Goal: Information Seeking & Learning: Find specific fact

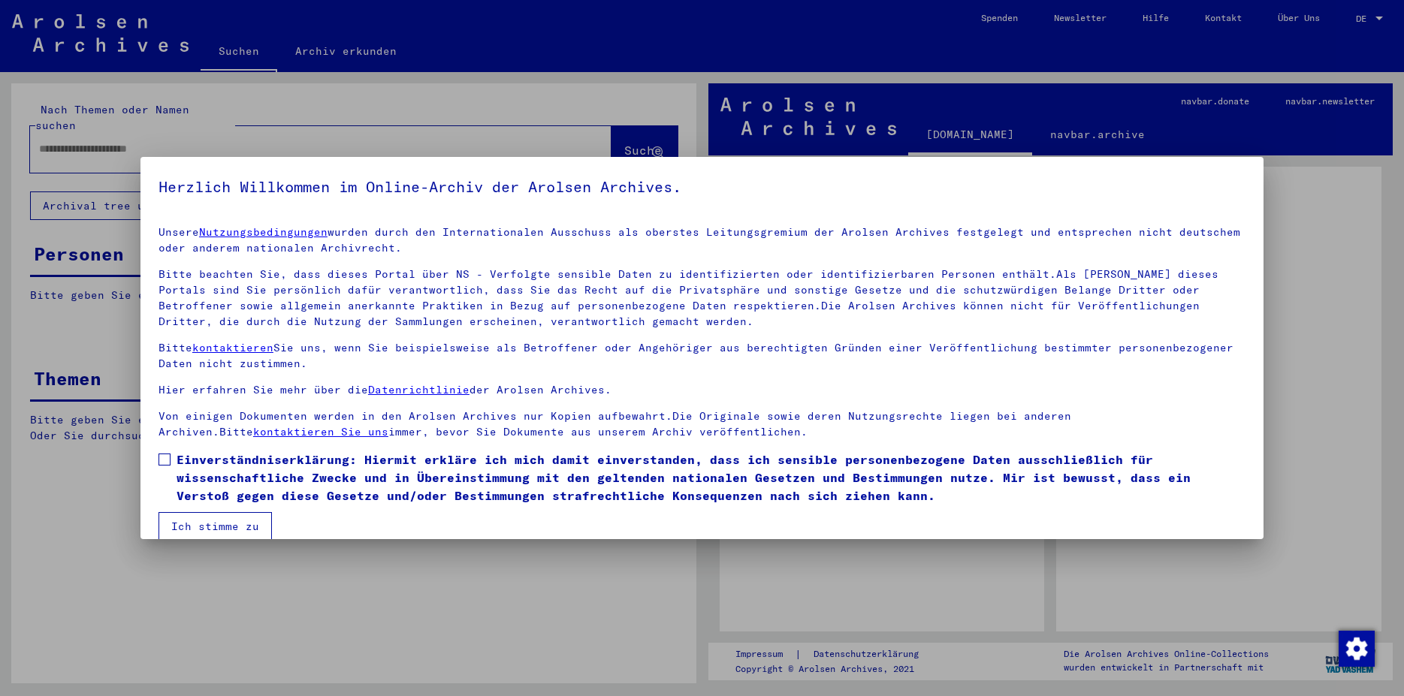
scroll to position [20, 0]
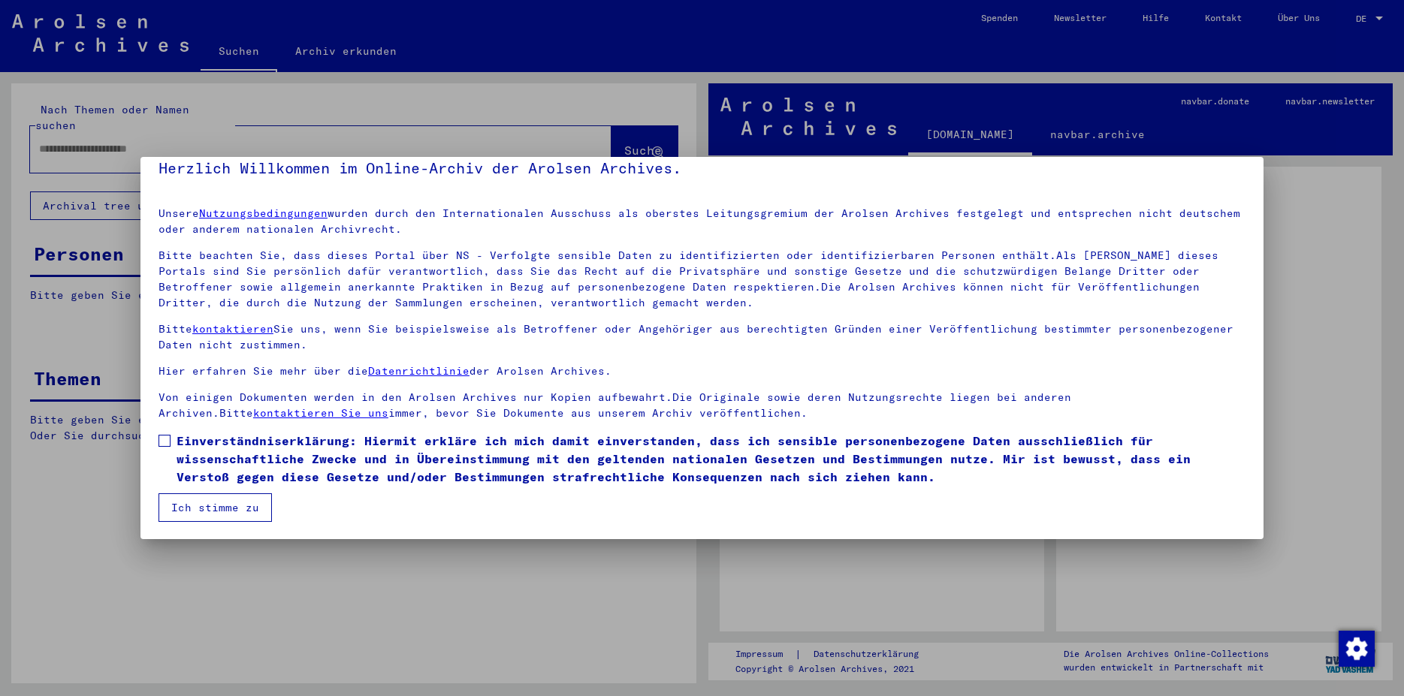
click at [168, 442] on span at bounding box center [164, 441] width 12 height 12
drag, startPoint x: 199, startPoint y: 493, endPoint x: 185, endPoint y: 216, distance: 277.5
click at [200, 493] on button "Ich stimme zu" at bounding box center [214, 507] width 113 height 29
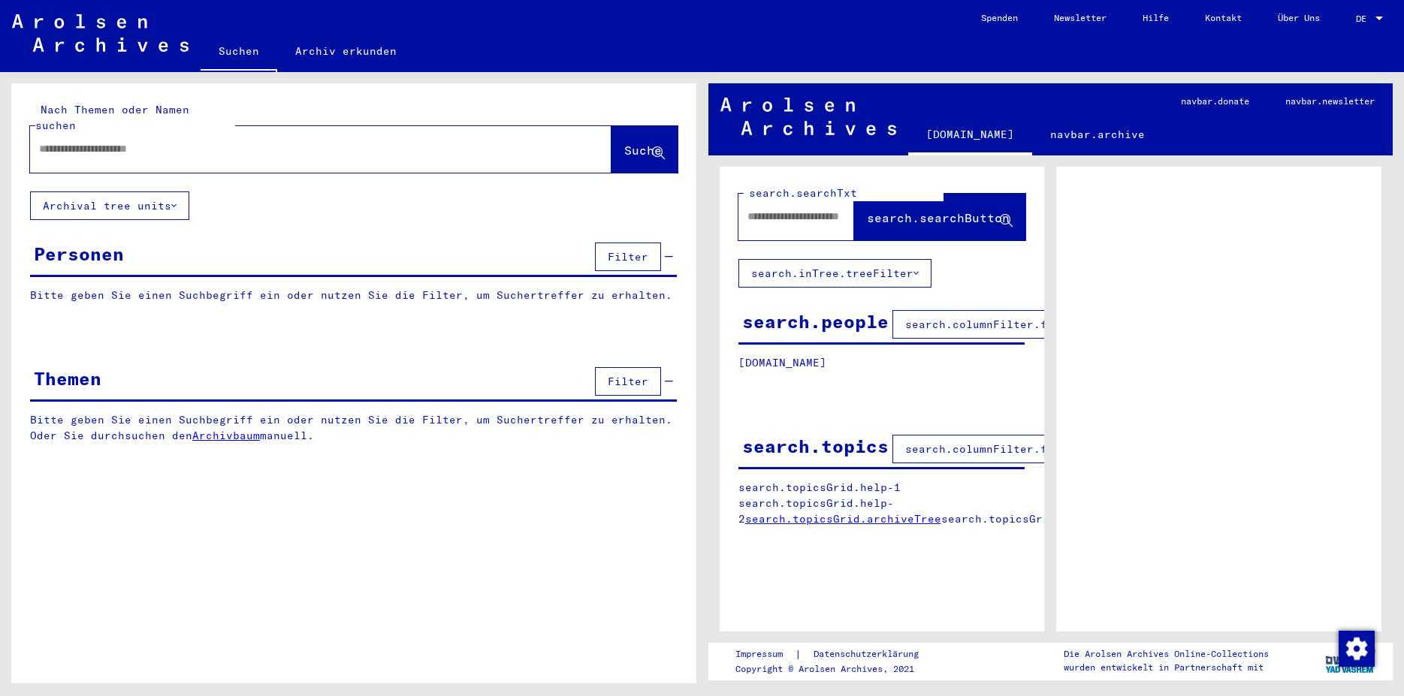
click at [199, 141] on input "text" at bounding box center [307, 149] width 536 height 16
type input "**********"
click at [629, 143] on span "Suche" at bounding box center [643, 150] width 38 height 15
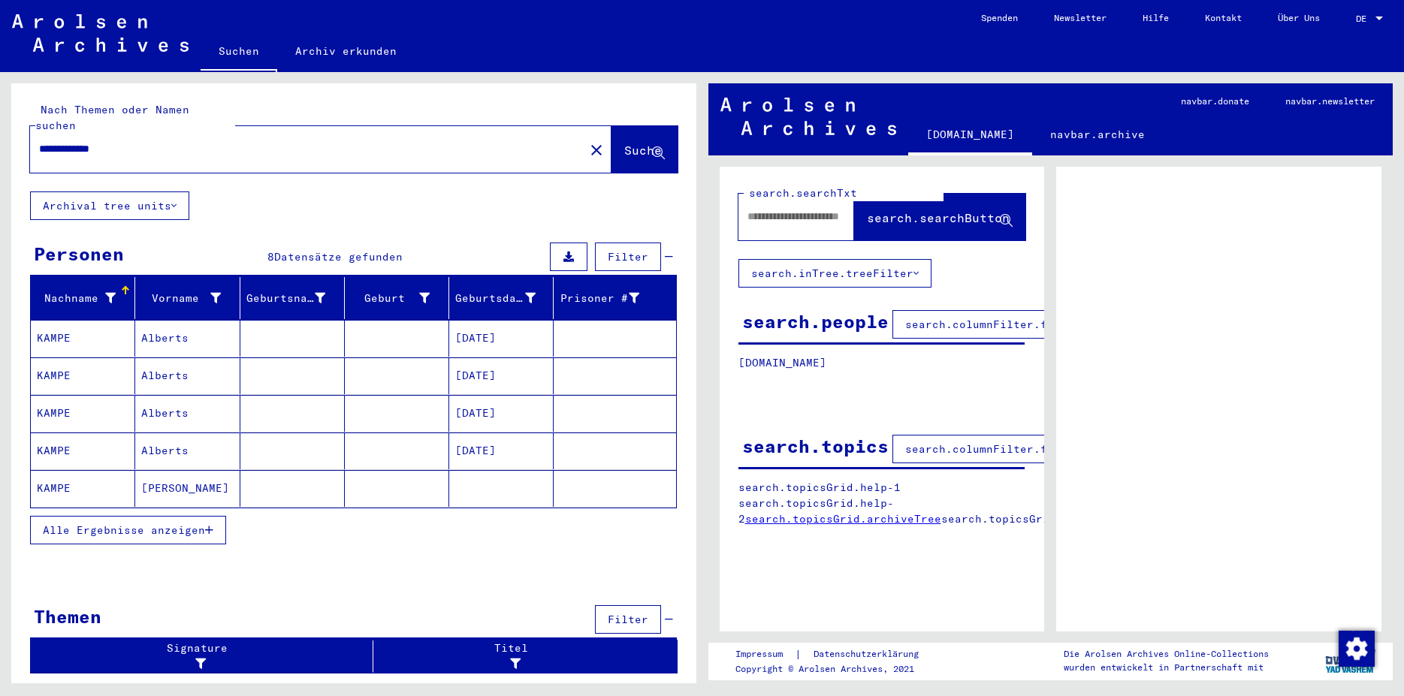
click at [186, 327] on mat-cell "Alberts" at bounding box center [187, 338] width 104 height 37
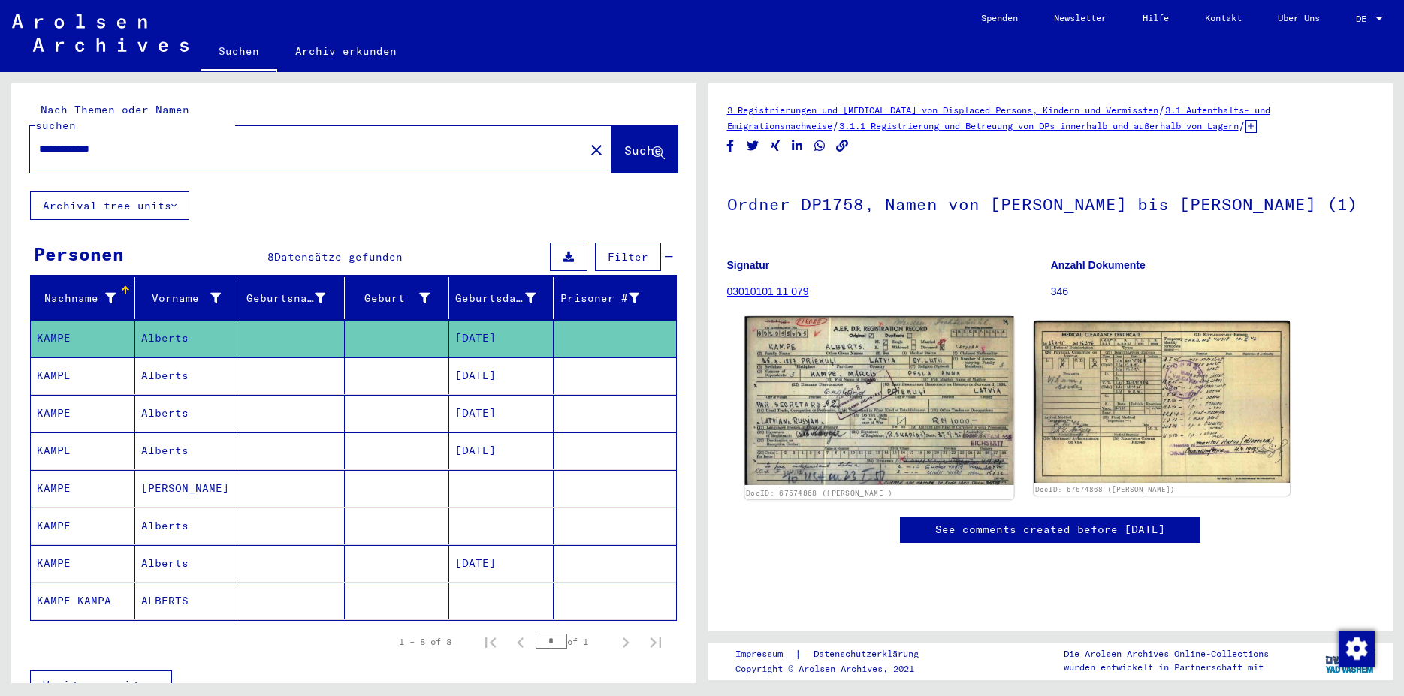
click at [895, 392] on img at bounding box center [878, 400] width 269 height 168
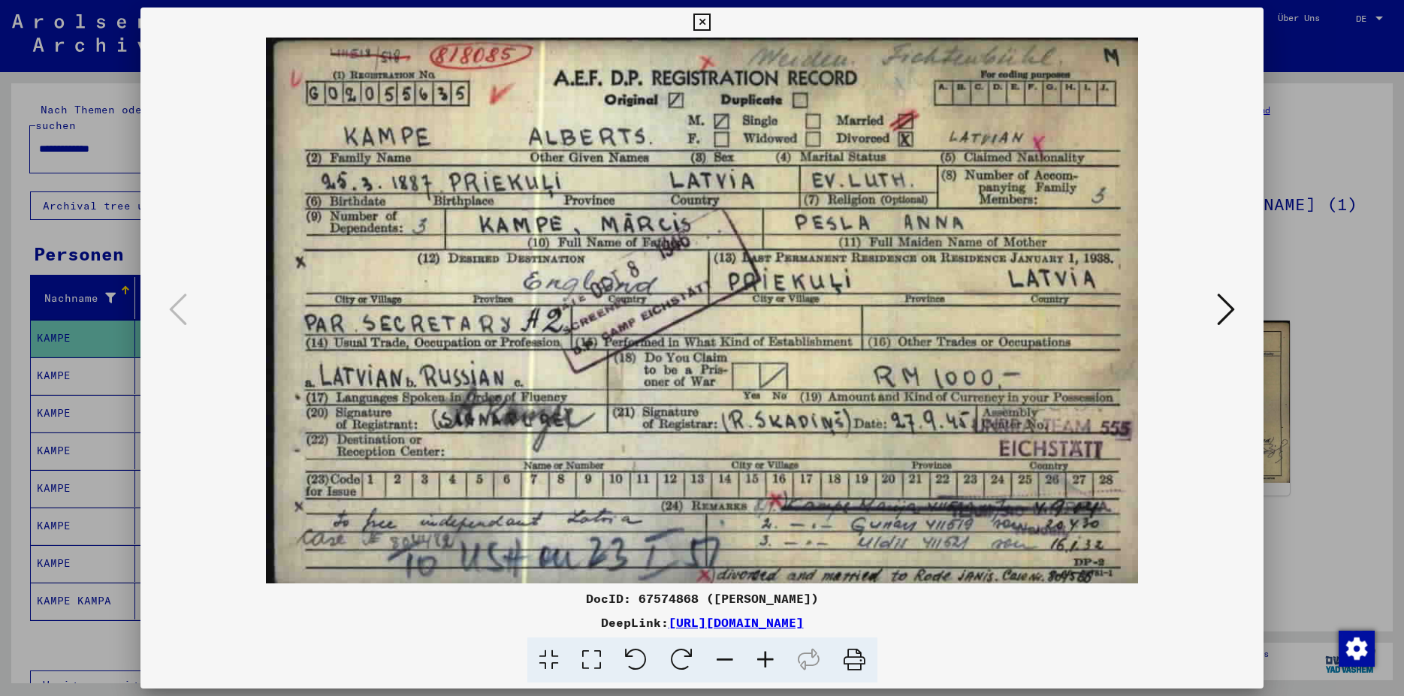
click at [710, 28] on icon at bounding box center [701, 23] width 17 height 18
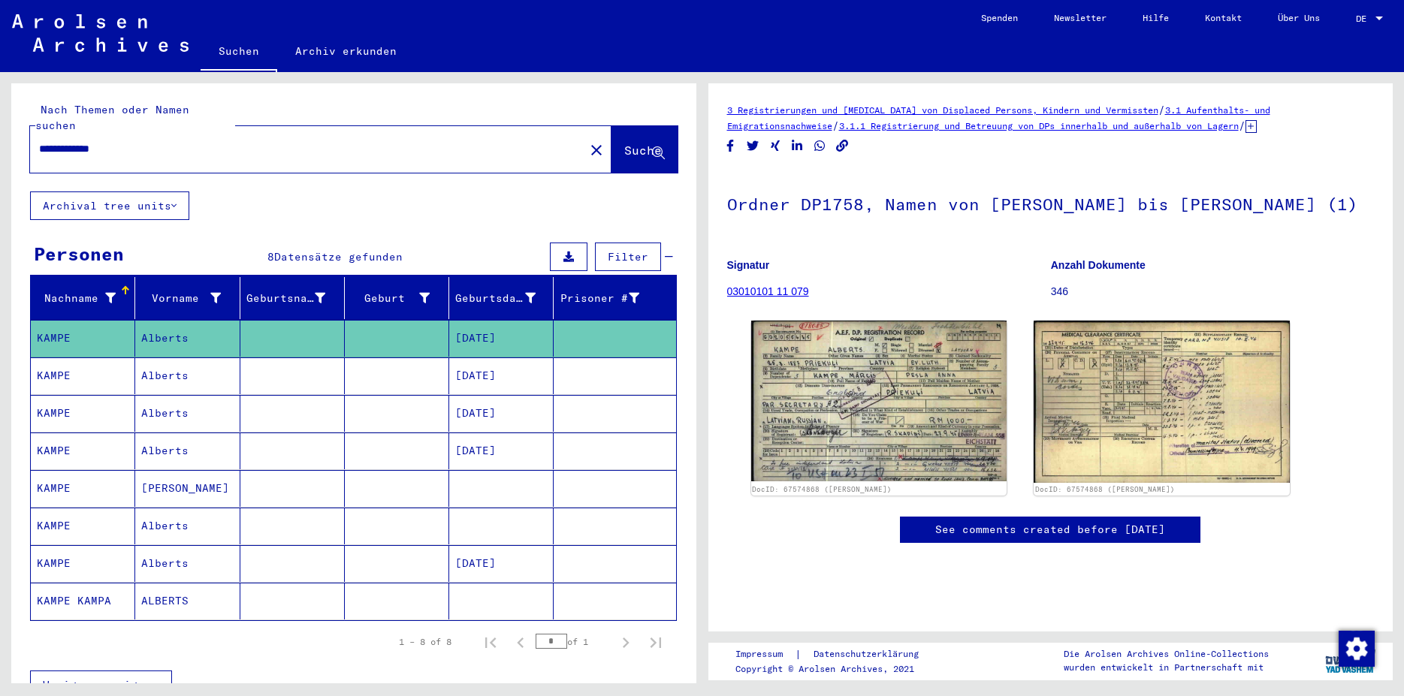
click at [211, 512] on mat-cell "Alberts" at bounding box center [187, 526] width 104 height 37
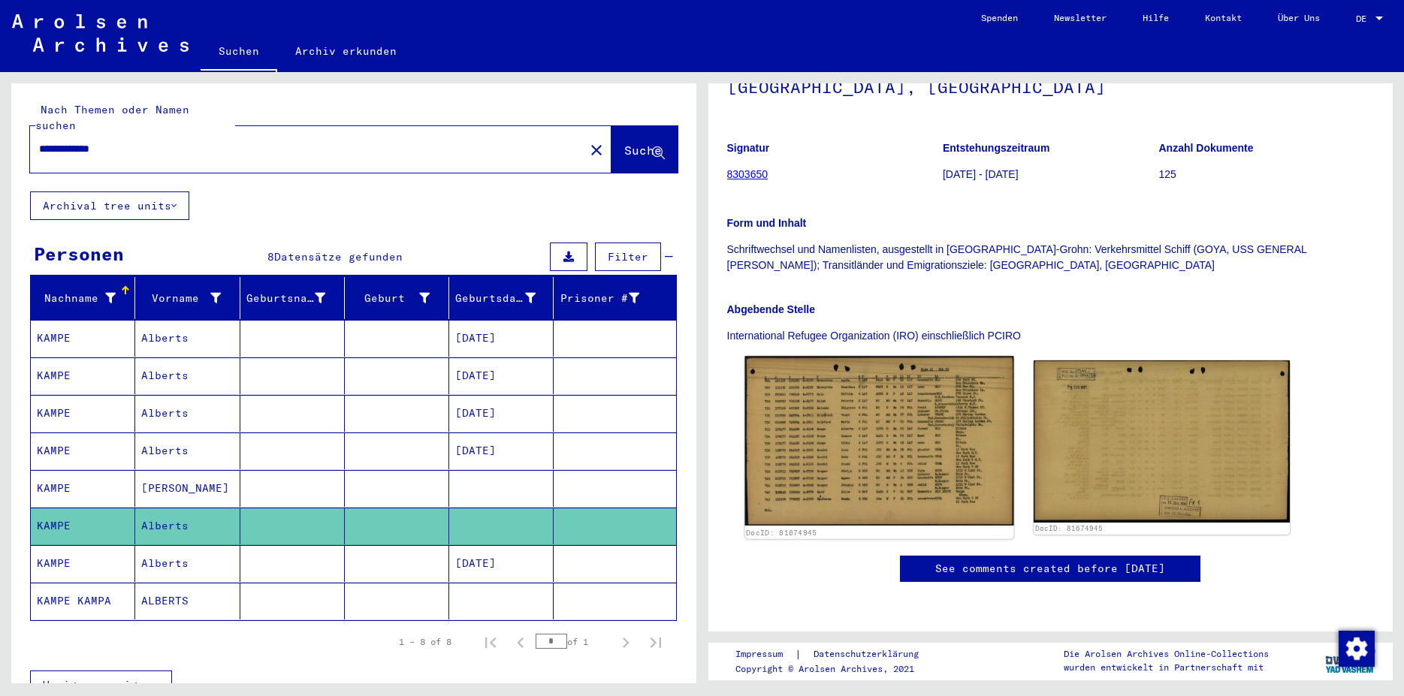
scroll to position [243, 0]
click at [874, 356] on img at bounding box center [878, 441] width 269 height 170
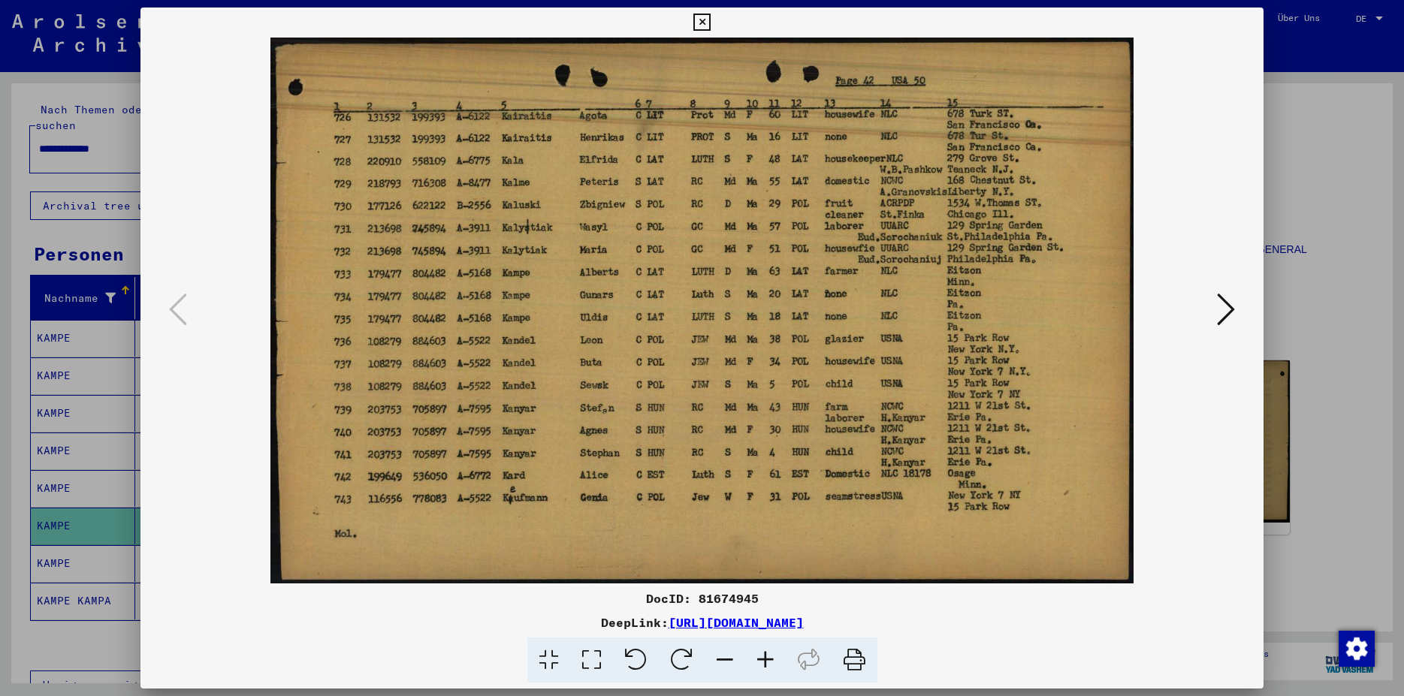
click at [710, 17] on icon at bounding box center [701, 23] width 17 height 18
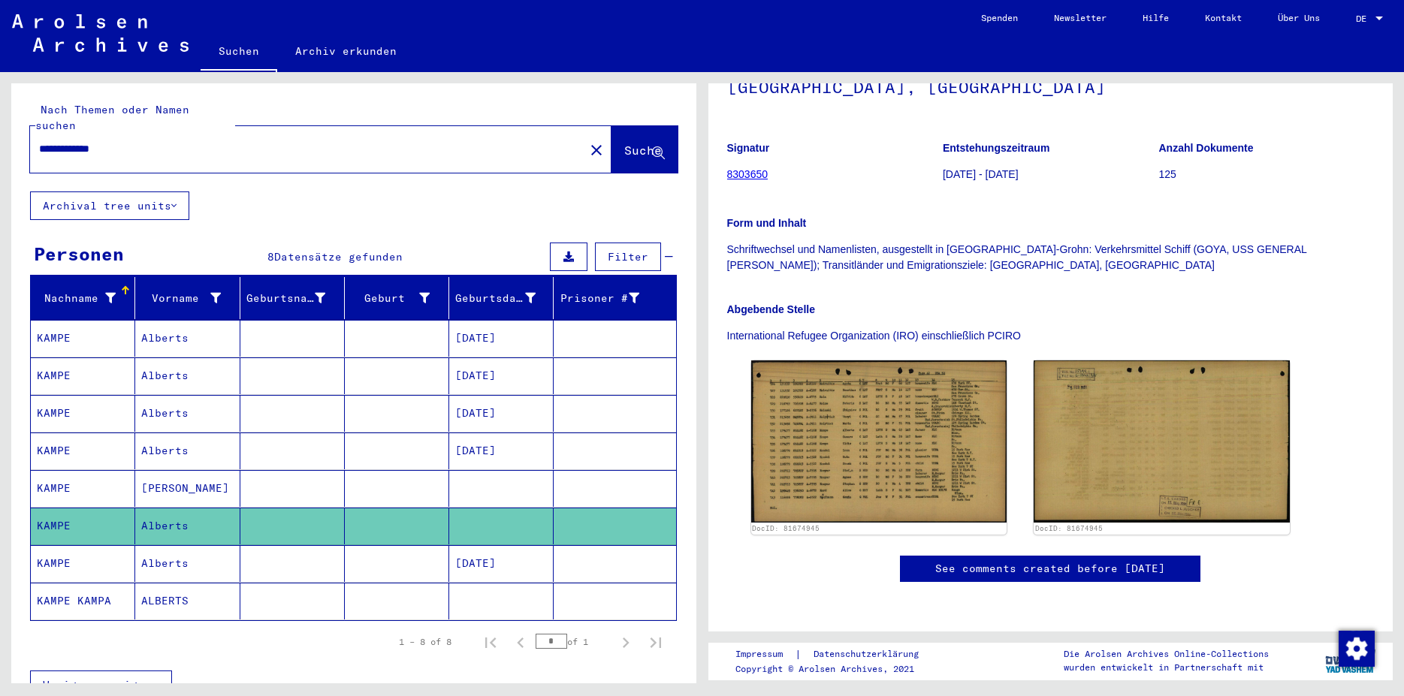
click at [258, 320] on mat-cell at bounding box center [292, 338] width 104 height 37
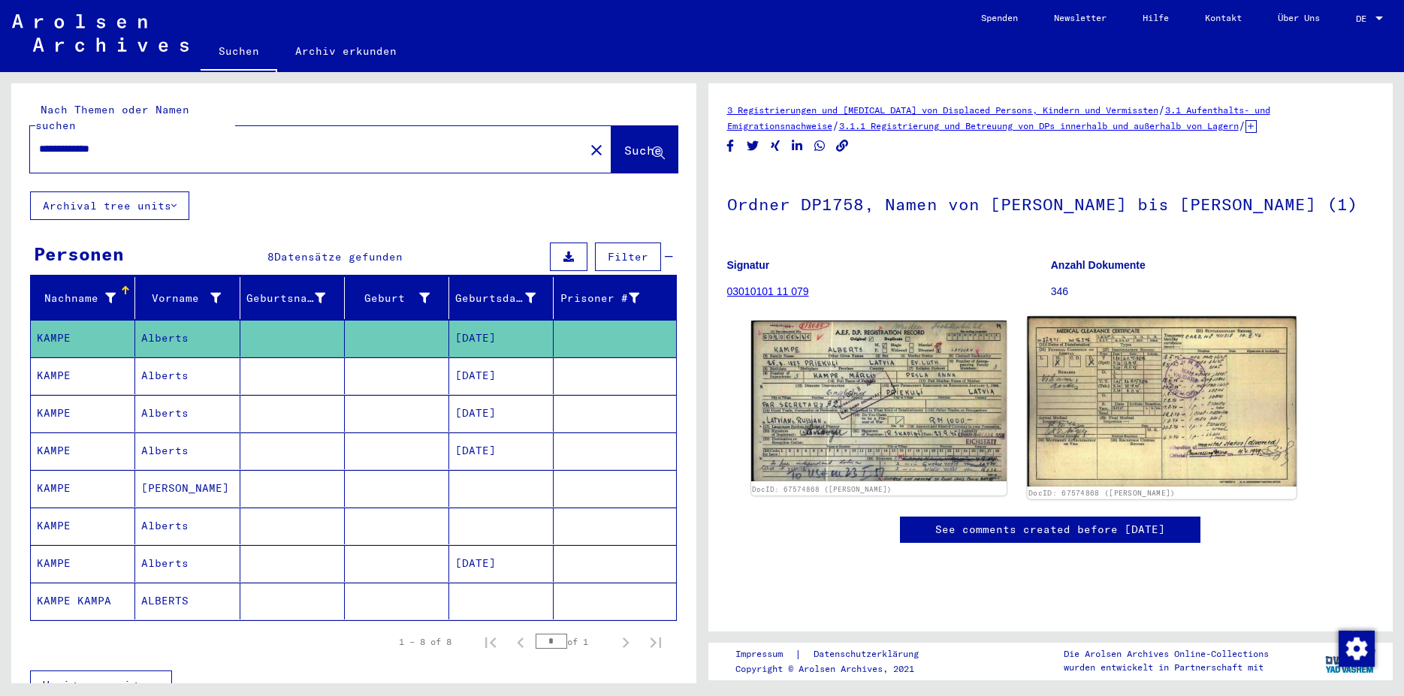
click at [1060, 397] on img at bounding box center [1161, 401] width 269 height 170
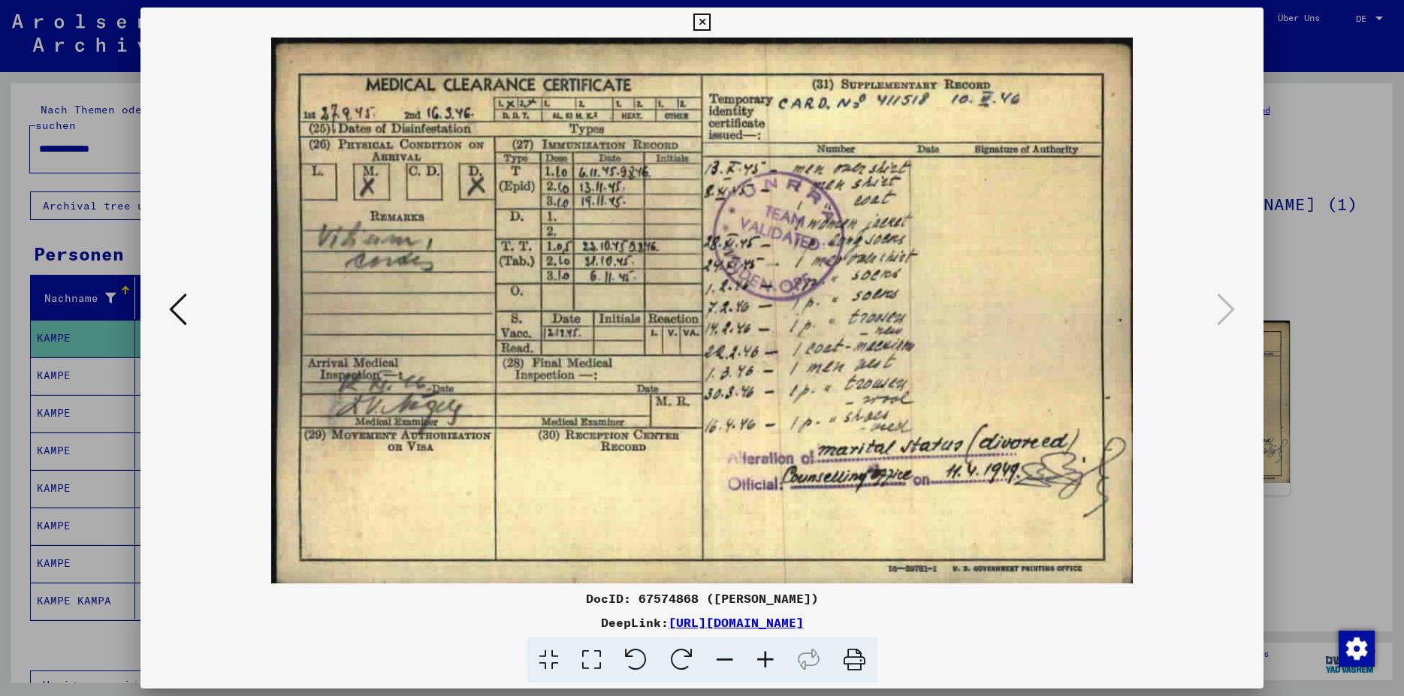
click at [164, 306] on button at bounding box center [177, 310] width 27 height 43
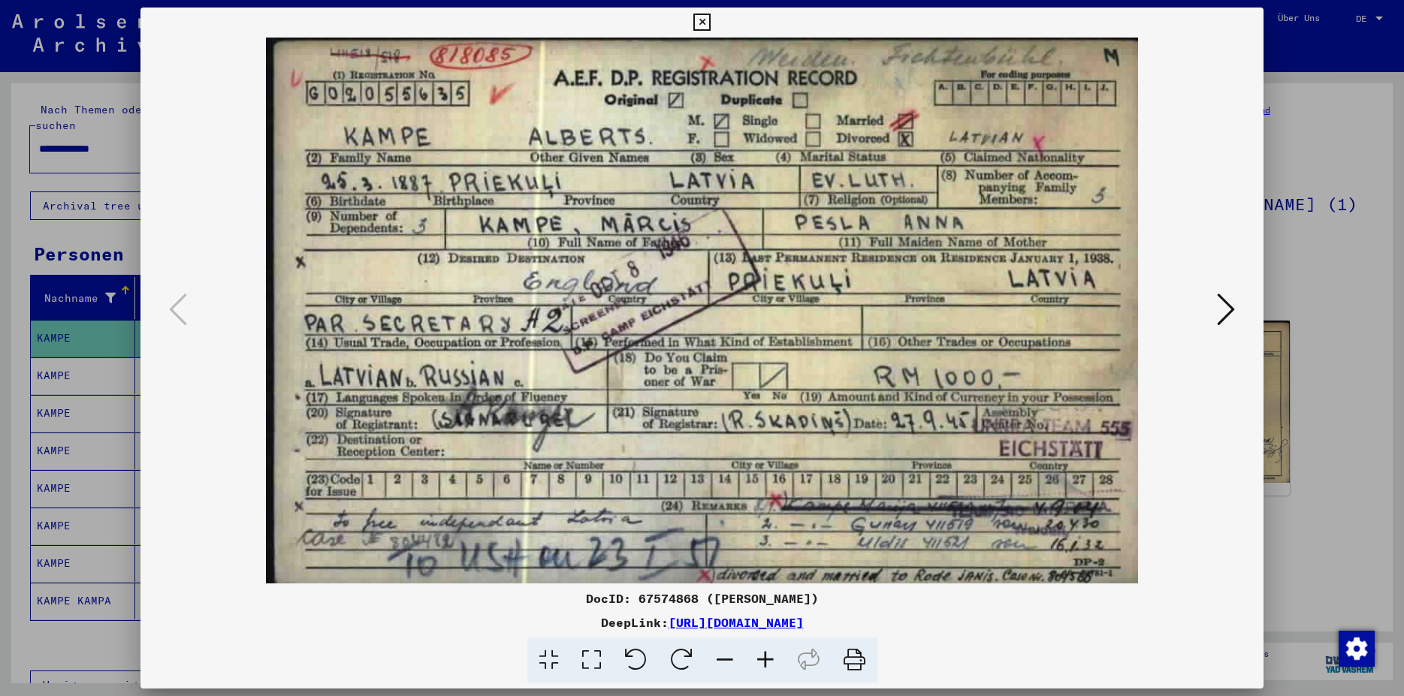
click at [710, 18] on icon at bounding box center [701, 23] width 17 height 18
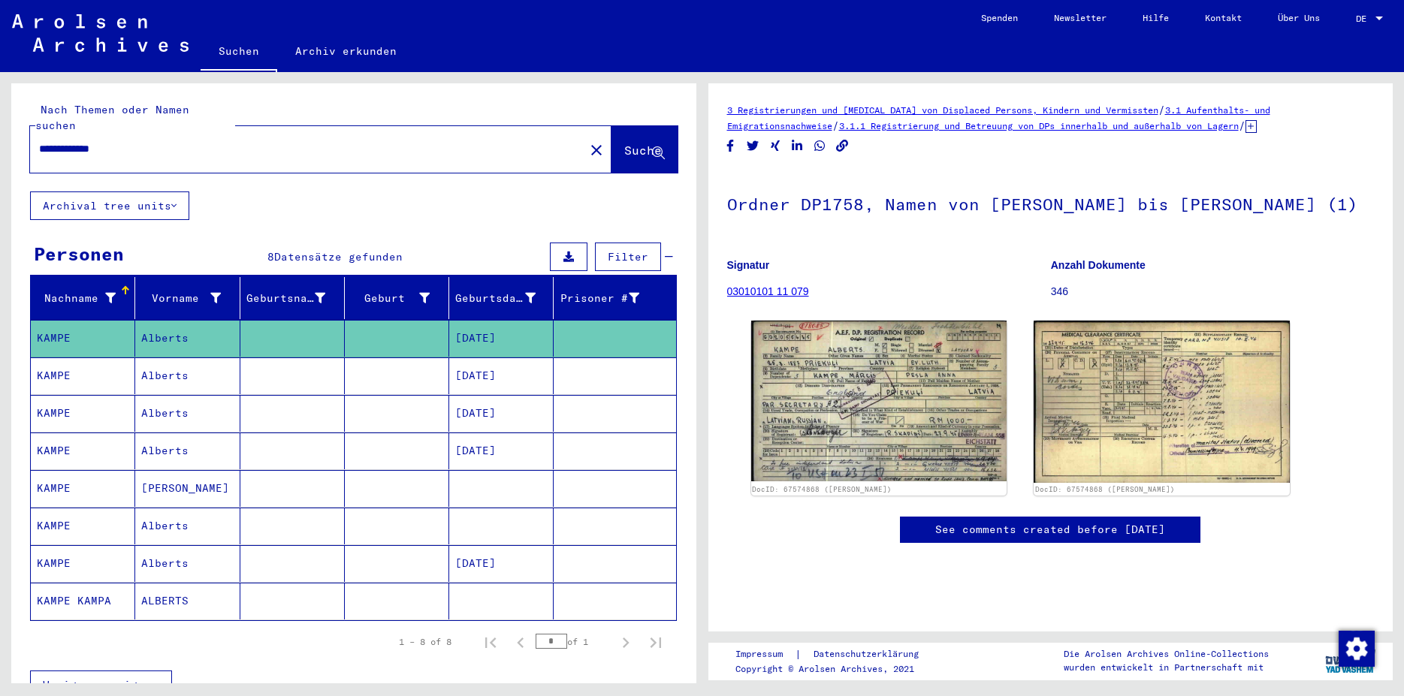
click at [228, 365] on mat-cell "Alberts" at bounding box center [187, 375] width 104 height 37
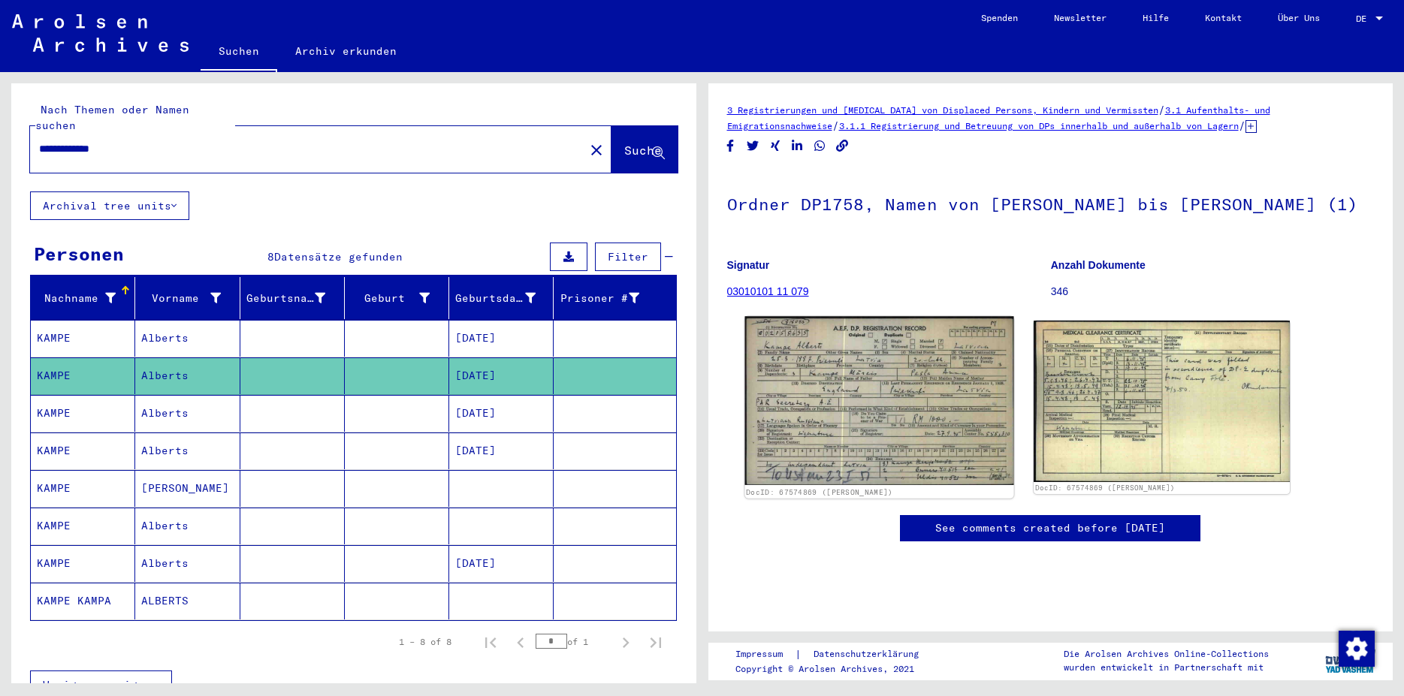
click at [817, 410] on img at bounding box center [878, 400] width 269 height 169
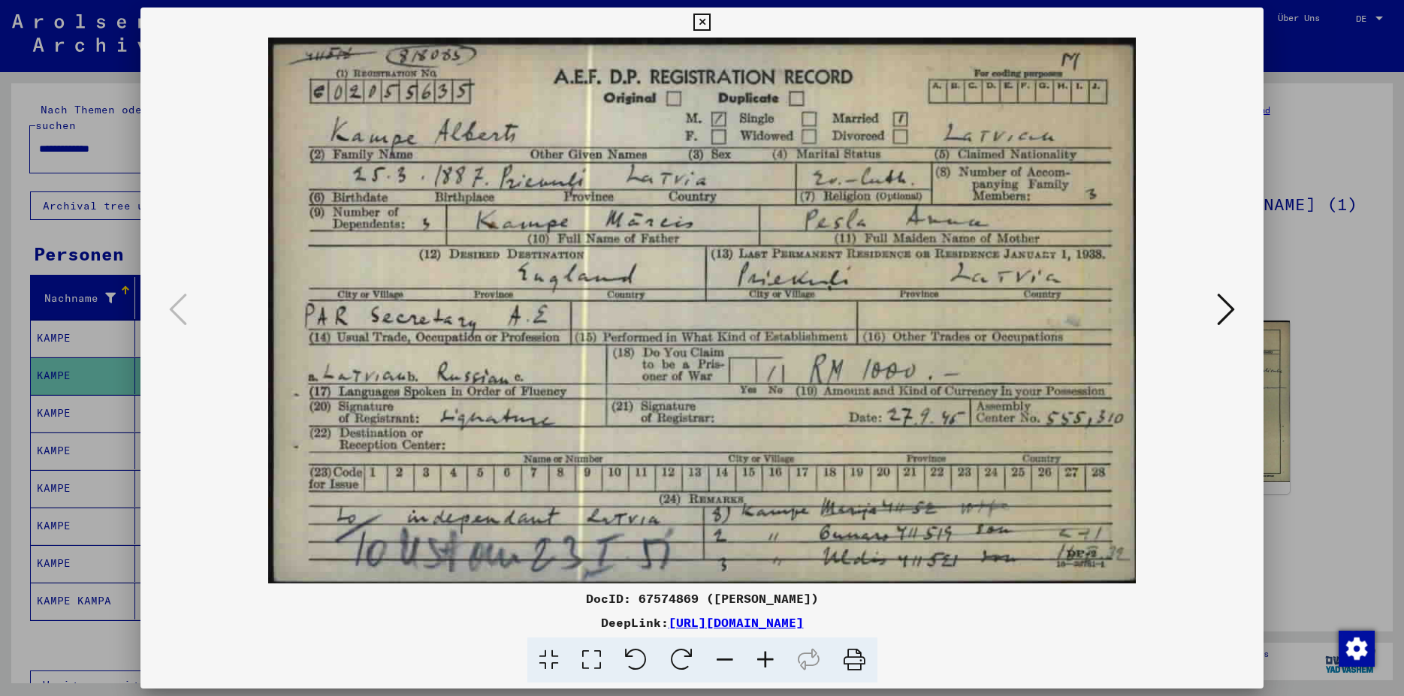
click at [710, 21] on icon at bounding box center [701, 23] width 17 height 18
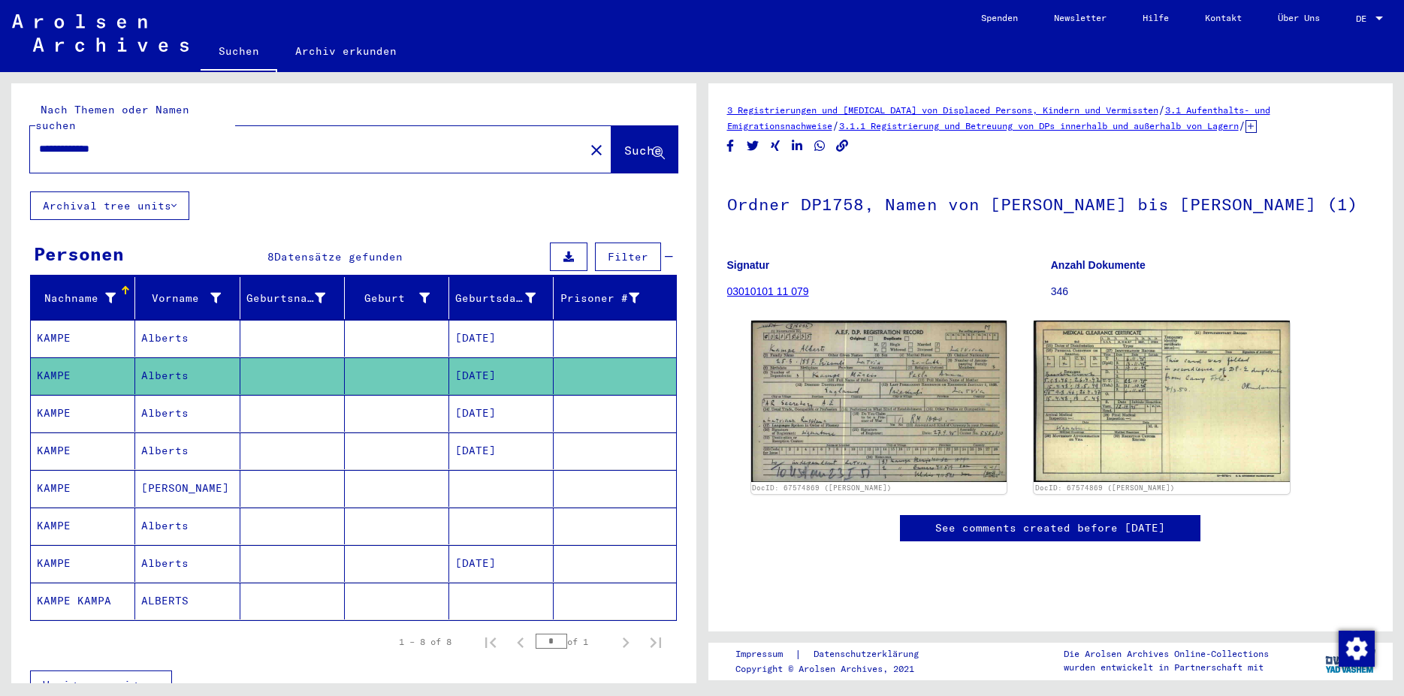
click at [209, 412] on mat-cell "Alberts" at bounding box center [187, 413] width 104 height 37
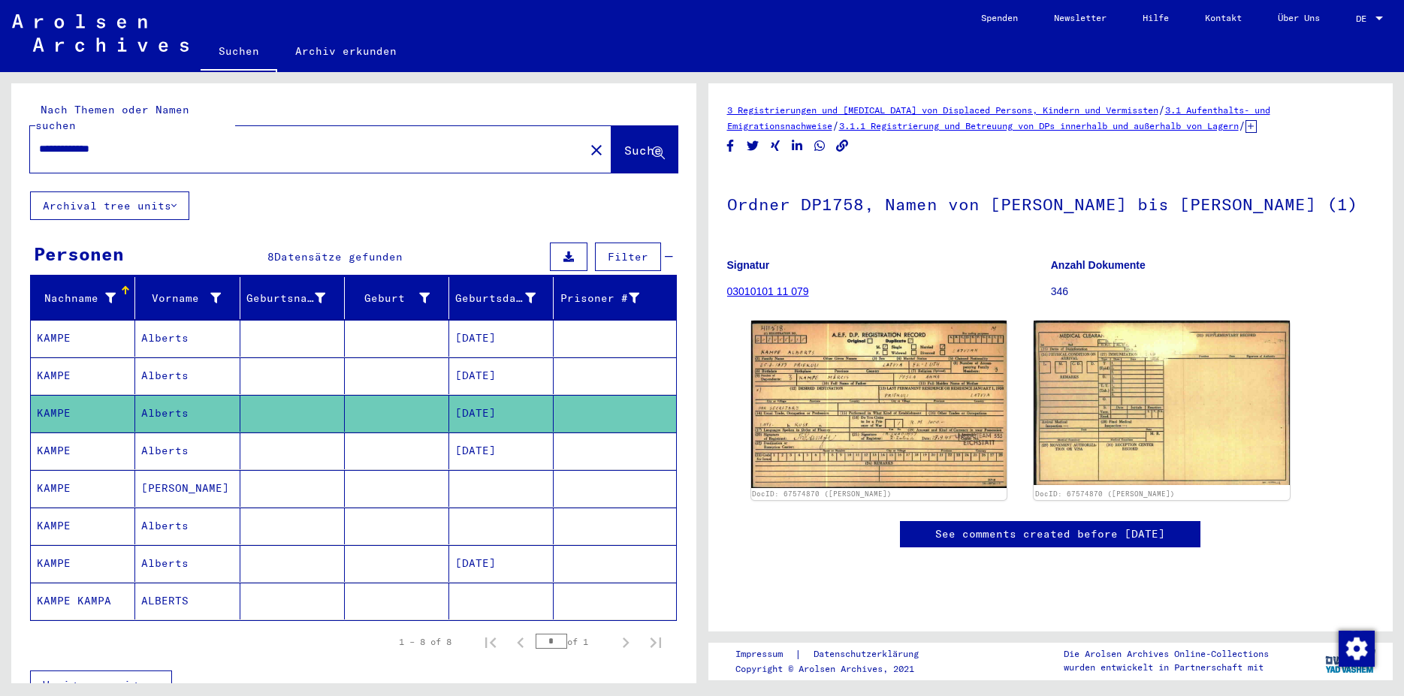
click at [204, 433] on mat-cell "Alberts" at bounding box center [187, 451] width 104 height 37
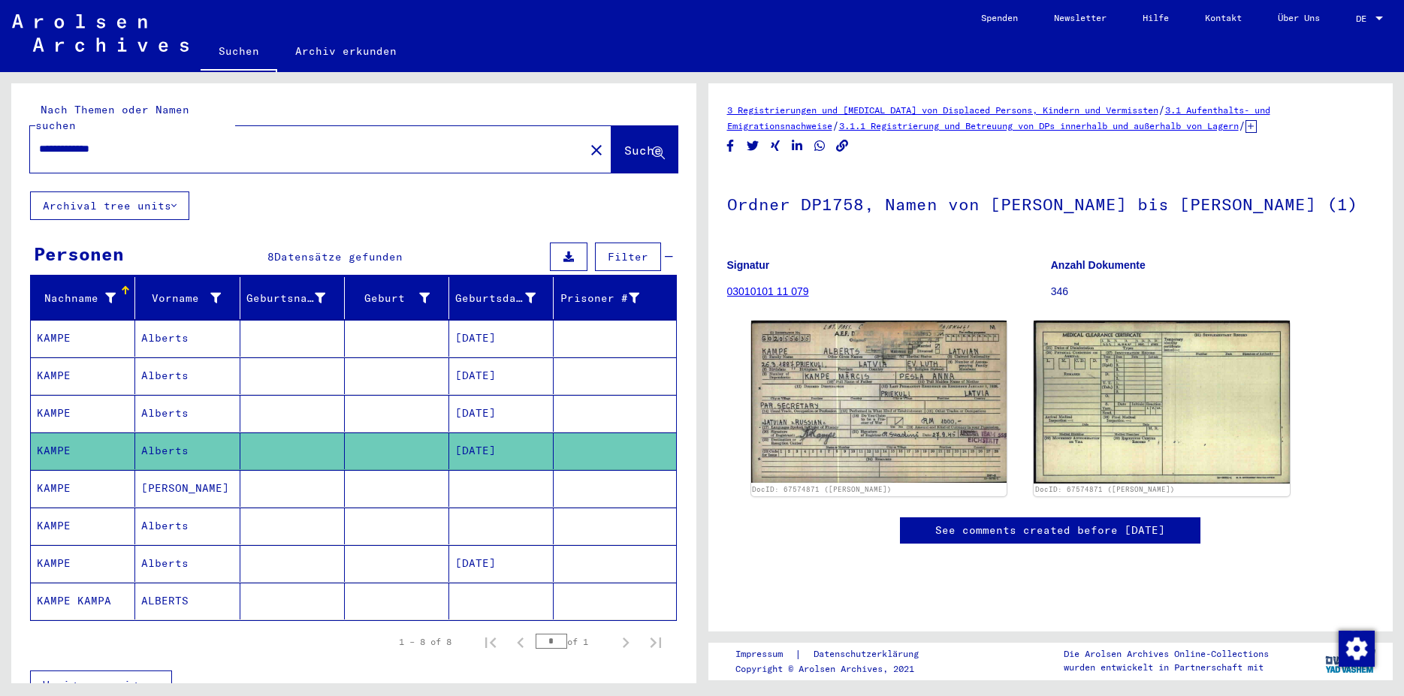
click at [191, 470] on mat-cell "[PERSON_NAME]" at bounding box center [187, 488] width 104 height 37
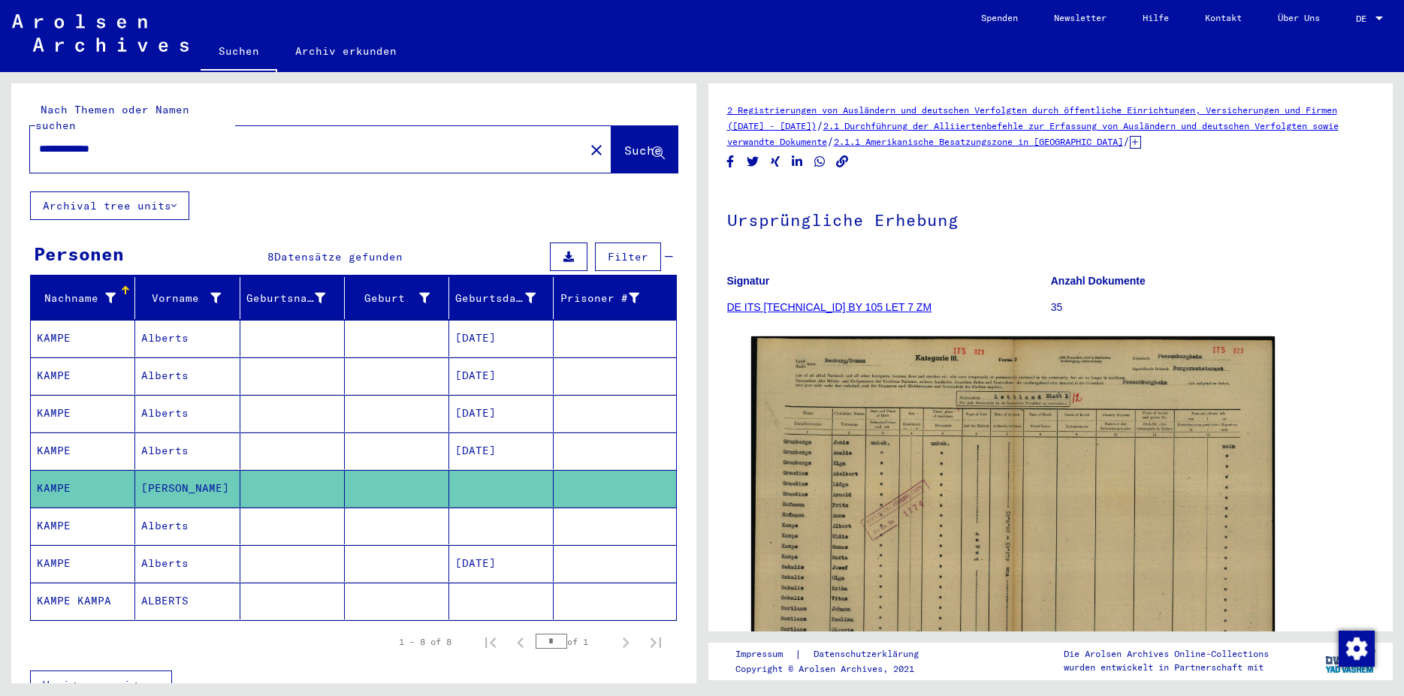
click at [190, 493] on mat-cell "[PERSON_NAME]" at bounding box center [187, 488] width 104 height 37
click at [191, 517] on mat-cell "Alberts" at bounding box center [187, 526] width 104 height 37
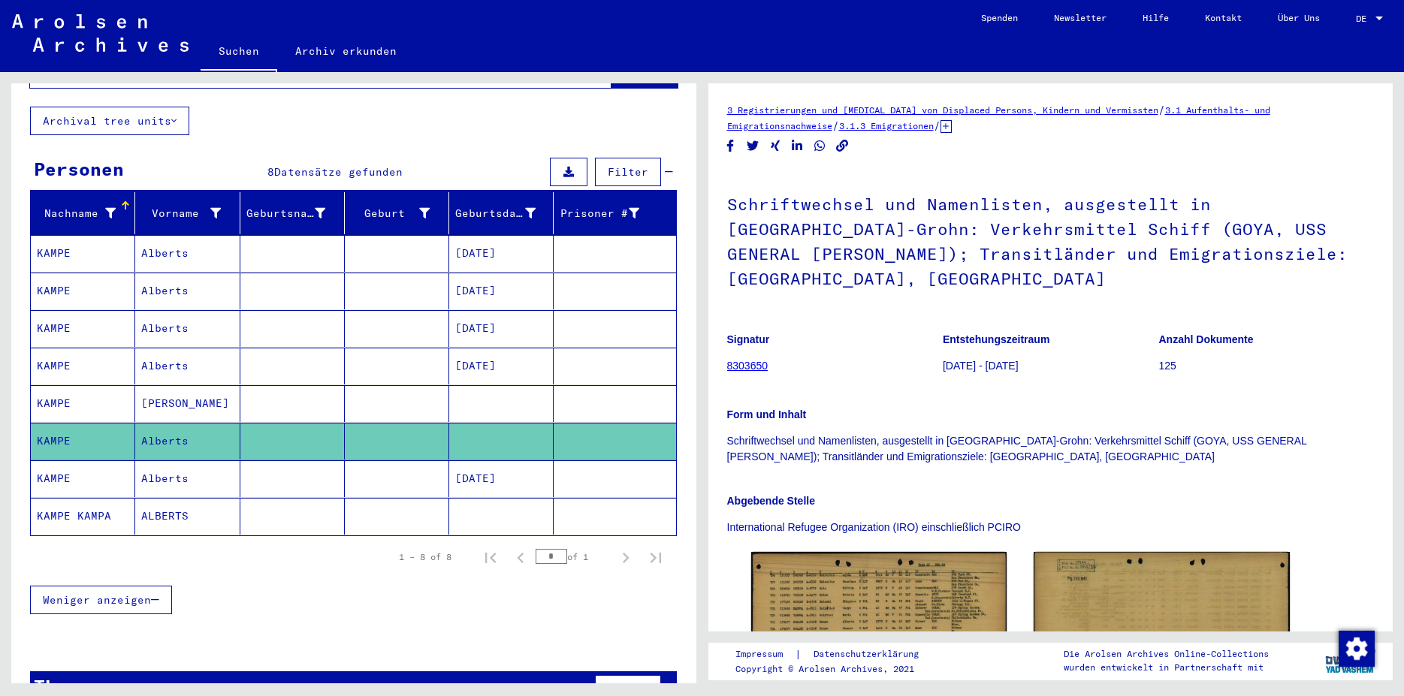
scroll to position [112, 0]
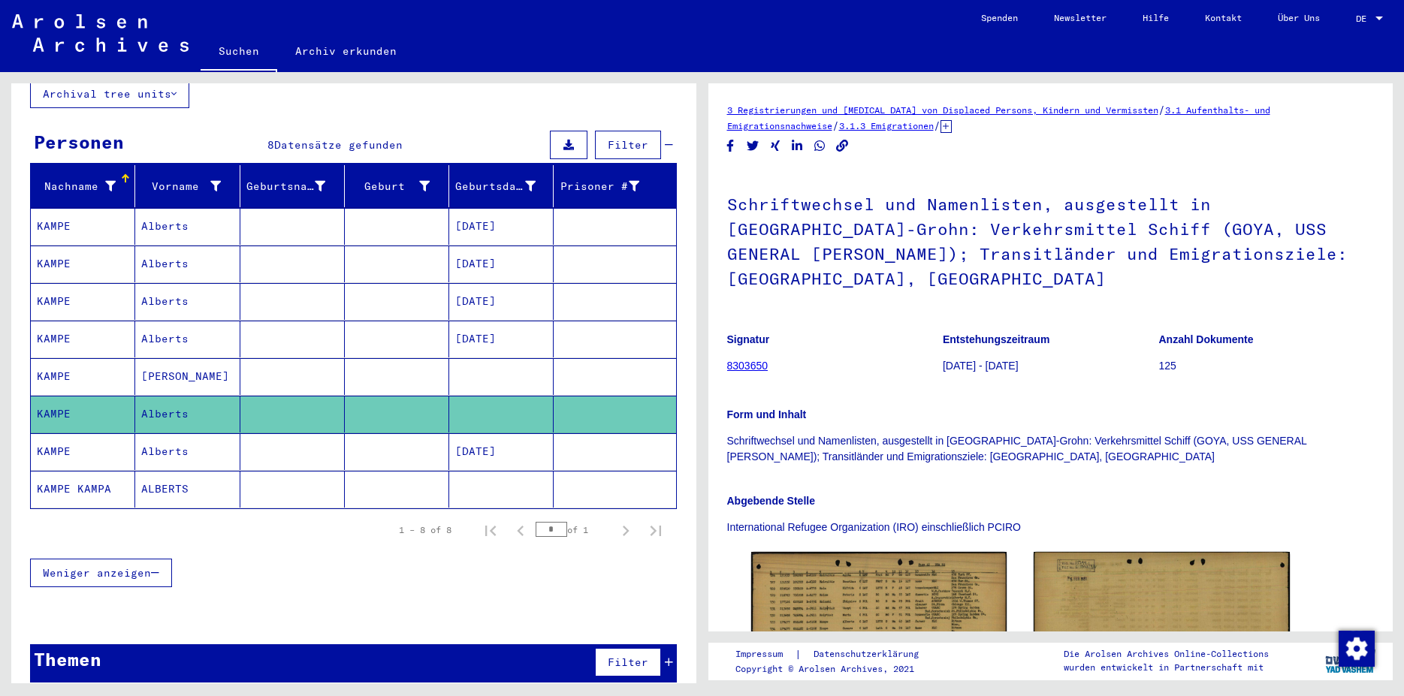
click at [191, 435] on mat-cell "Alberts" at bounding box center [187, 451] width 104 height 37
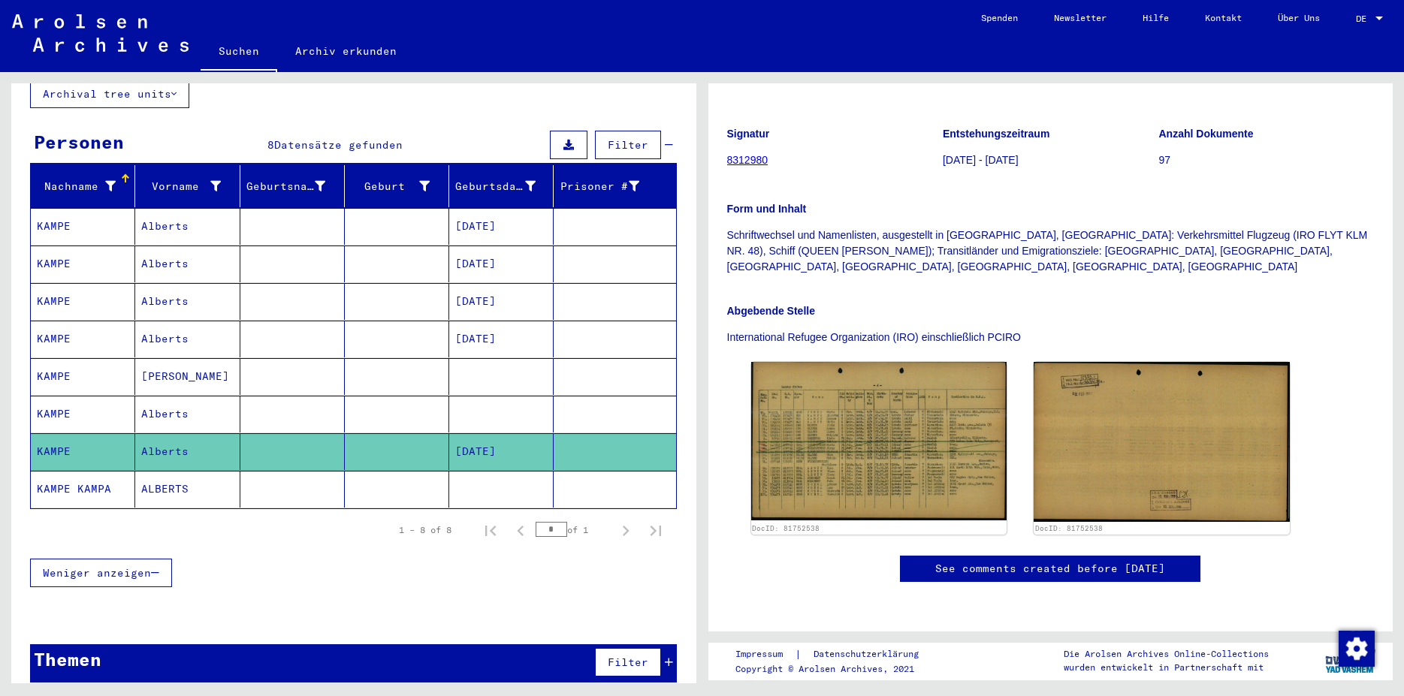
scroll to position [324, 0]
click at [293, 478] on mat-cell at bounding box center [292, 489] width 104 height 37
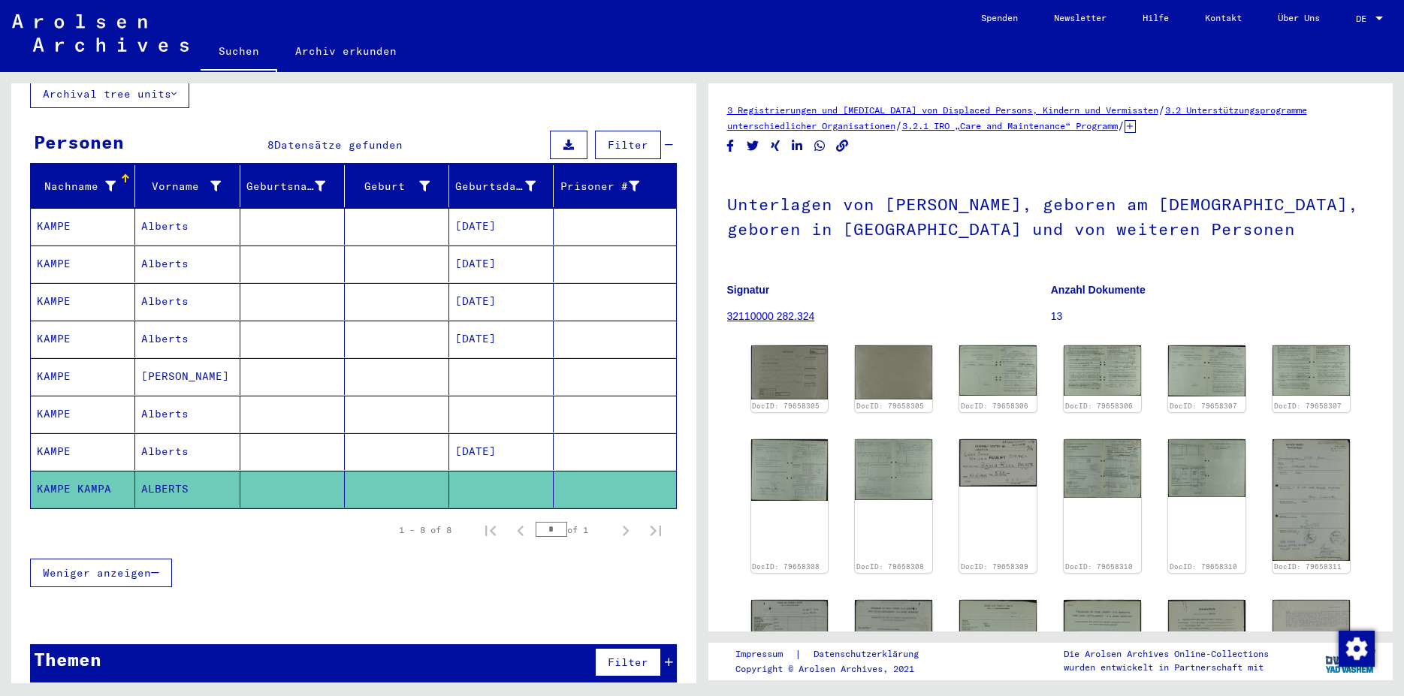
click at [273, 434] on mat-cell at bounding box center [292, 451] width 104 height 37
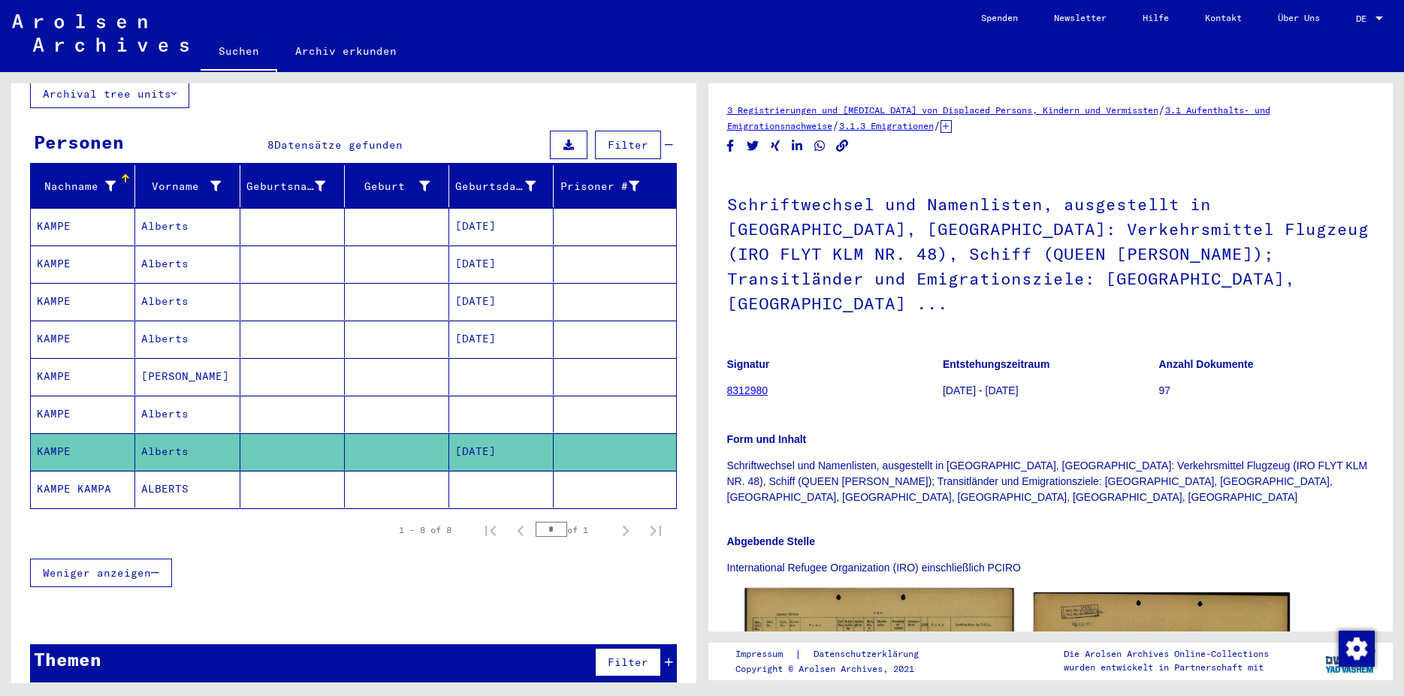
click at [914, 588] on img at bounding box center [878, 671] width 269 height 167
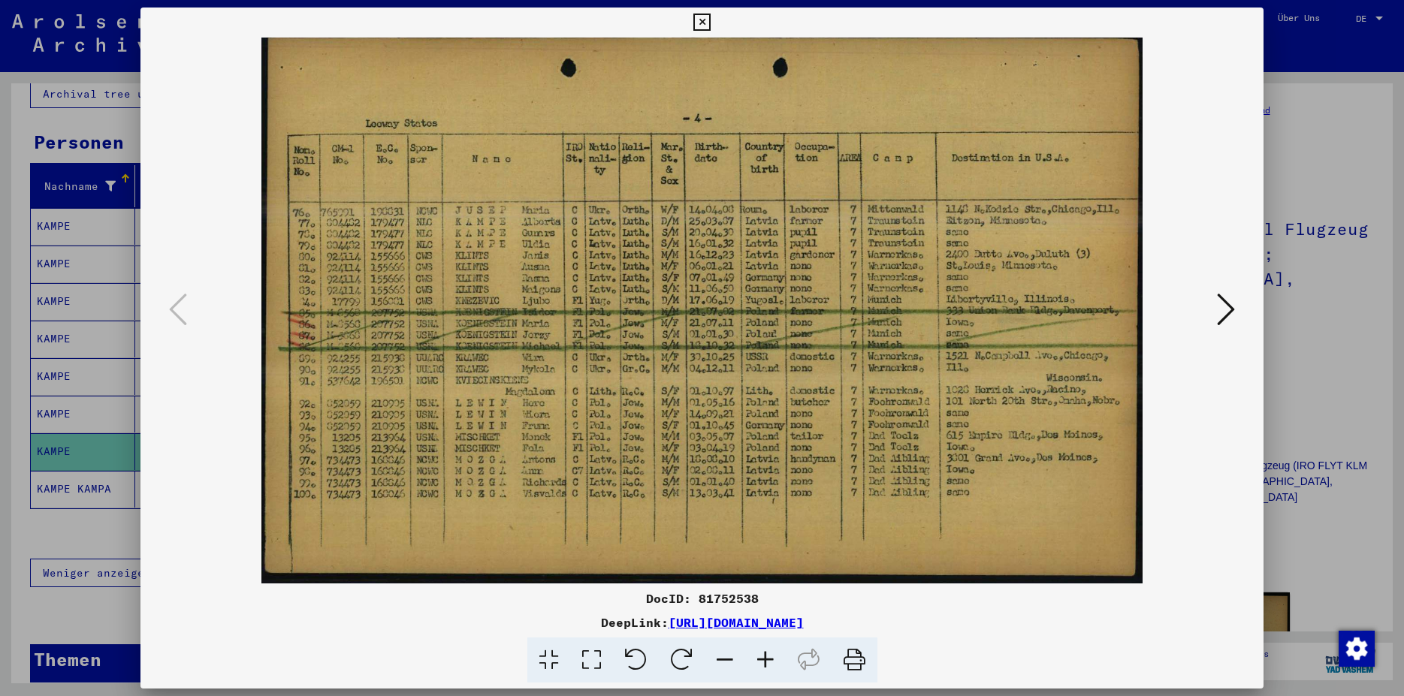
click at [715, 32] on button at bounding box center [702, 23] width 26 height 30
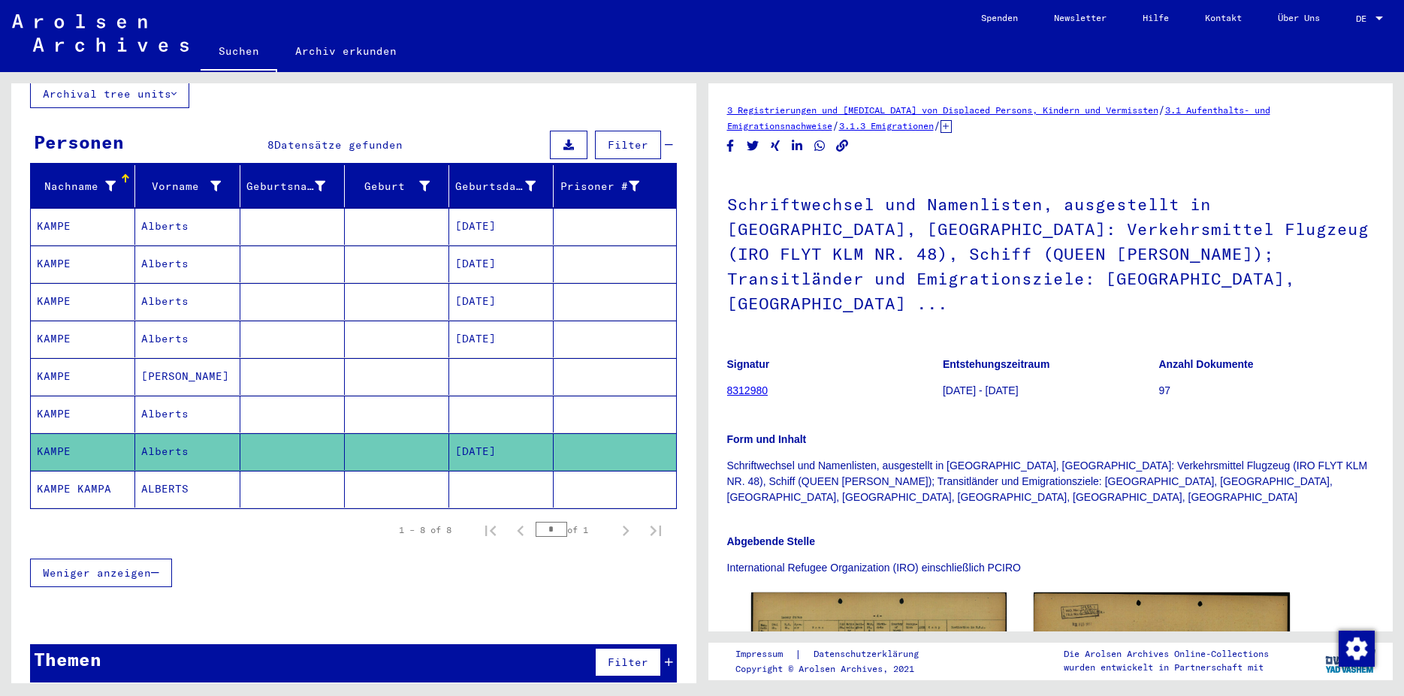
click at [261, 471] on mat-cell at bounding box center [292, 489] width 104 height 37
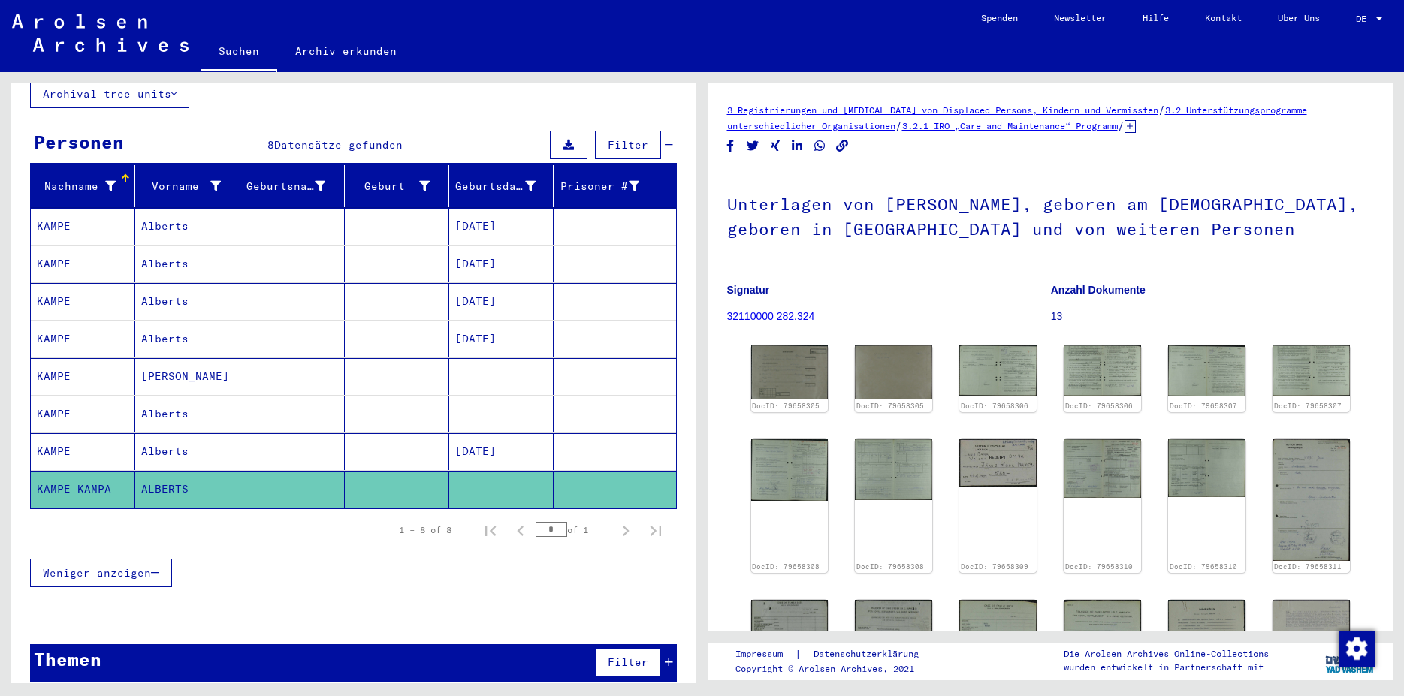
click at [312, 403] on mat-cell at bounding box center [292, 414] width 104 height 37
